Goal: Information Seeking & Learning: Understand process/instructions

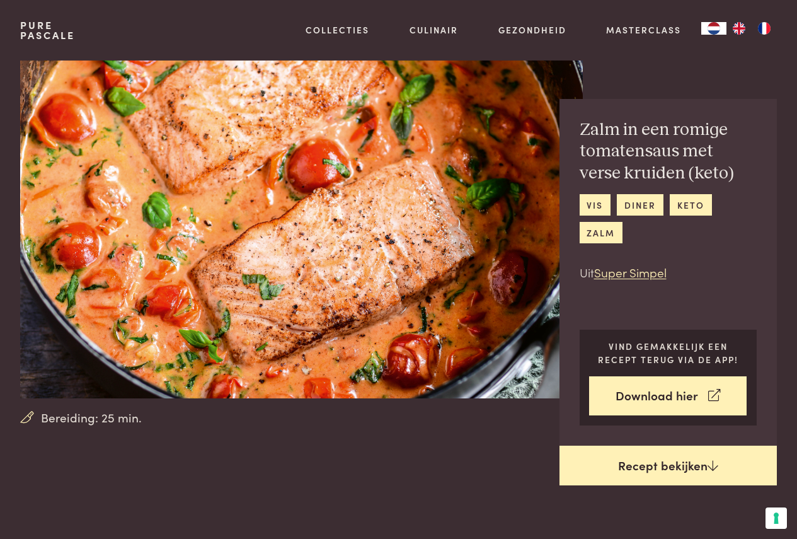
click at [668, 470] on link "Recept bekijken" at bounding box center [669, 466] width 218 height 40
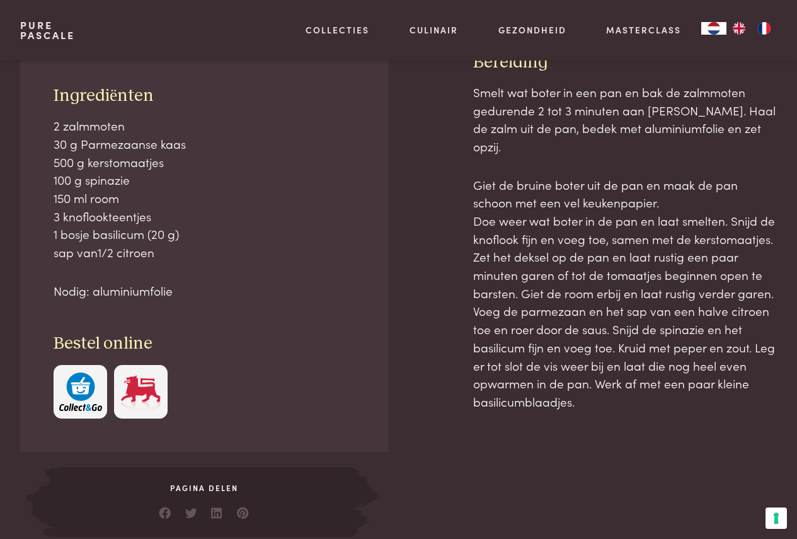
scroll to position [552, 0]
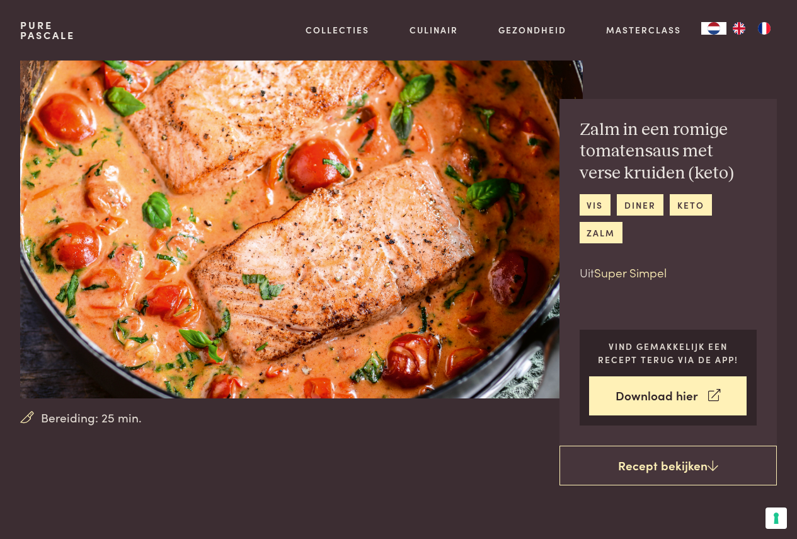
click at [632, 274] on link "Super Simpel" at bounding box center [630, 272] width 72 height 17
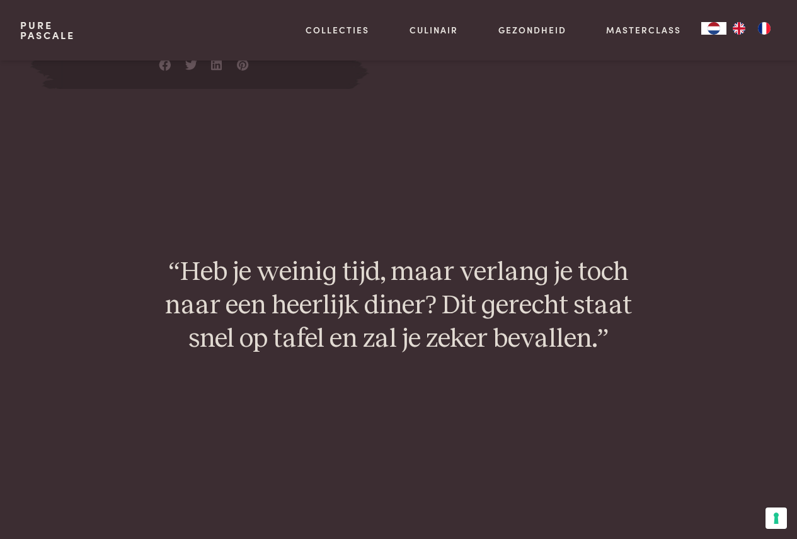
scroll to position [1009, 0]
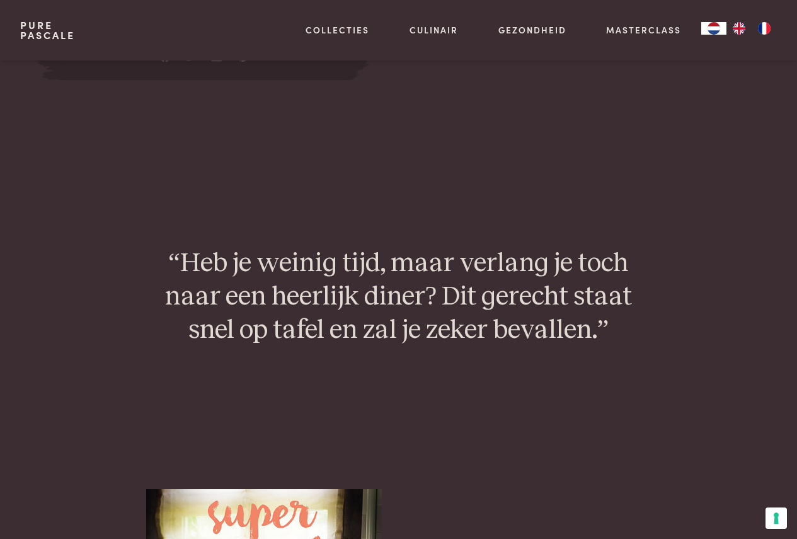
click at [640, 318] on p "“Heb je weinig tijd, maar verlang je toch naar een heerlijk diner? Dit gerecht …" at bounding box center [398, 297] width 505 height 100
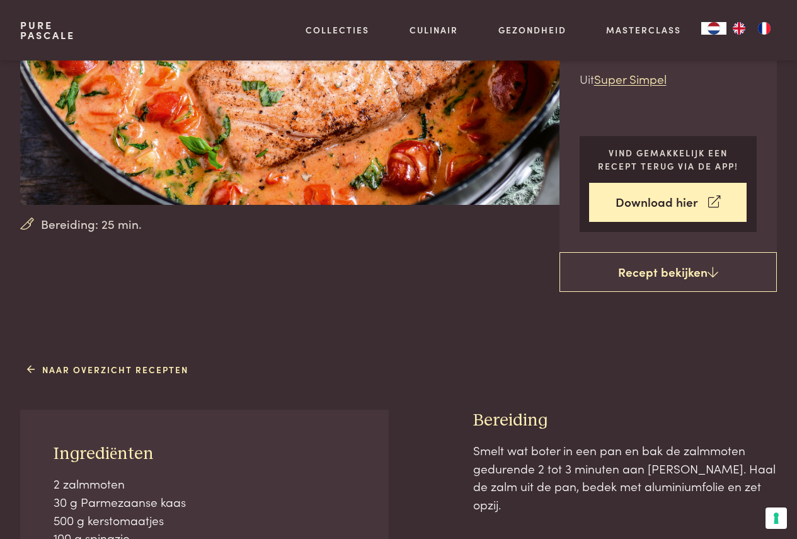
scroll to position [0, 0]
